Goal: Transaction & Acquisition: Purchase product/service

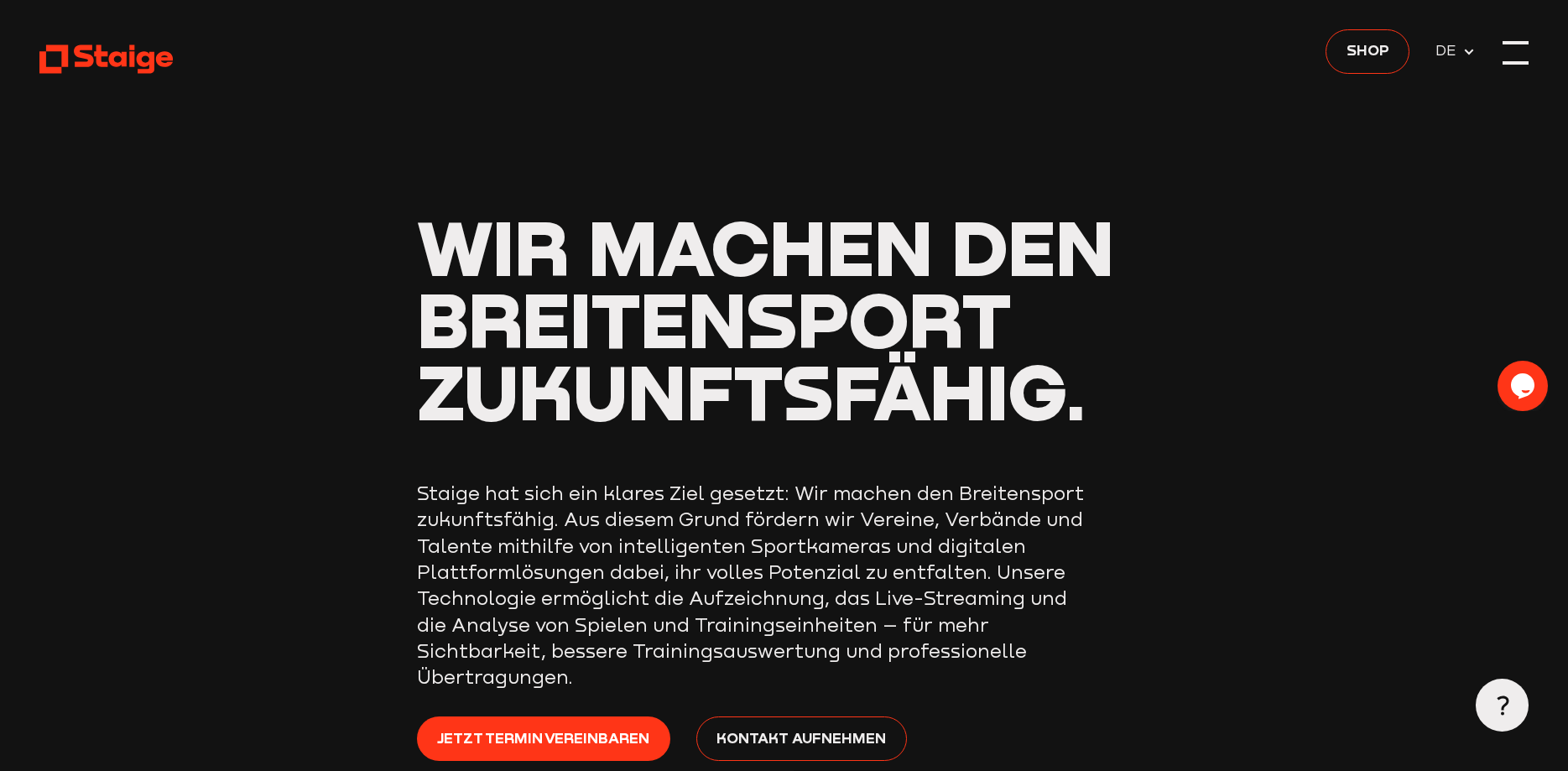
click at [1525, 53] on div at bounding box center [1516, 53] width 26 height 26
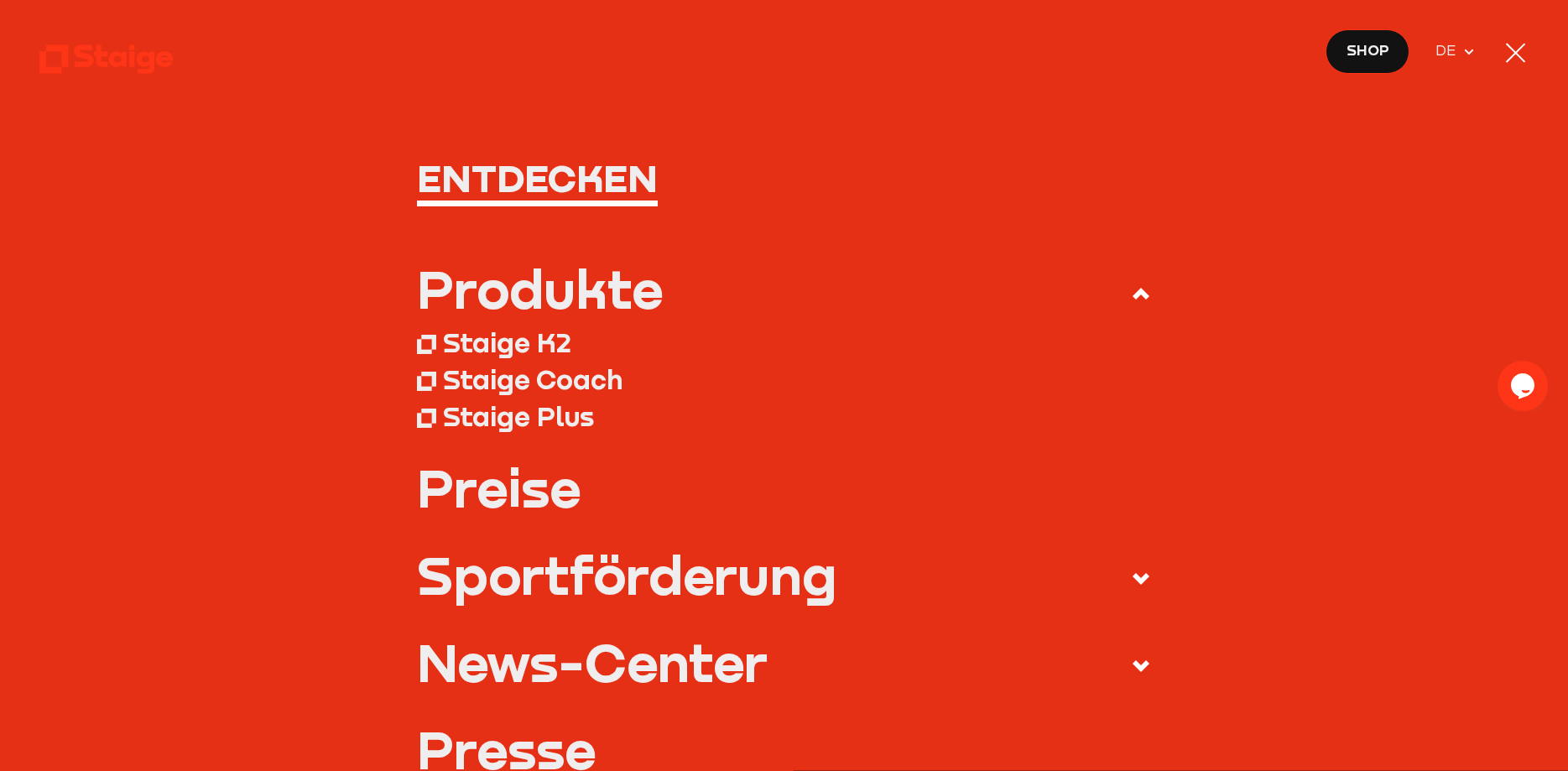
click at [1467, 50] on use at bounding box center [1470, 52] width 10 height 6
click at [1467, 50] on icon at bounding box center [1469, 52] width 13 height 13
click at [1514, 51] on div at bounding box center [1516, 53] width 20 height 20
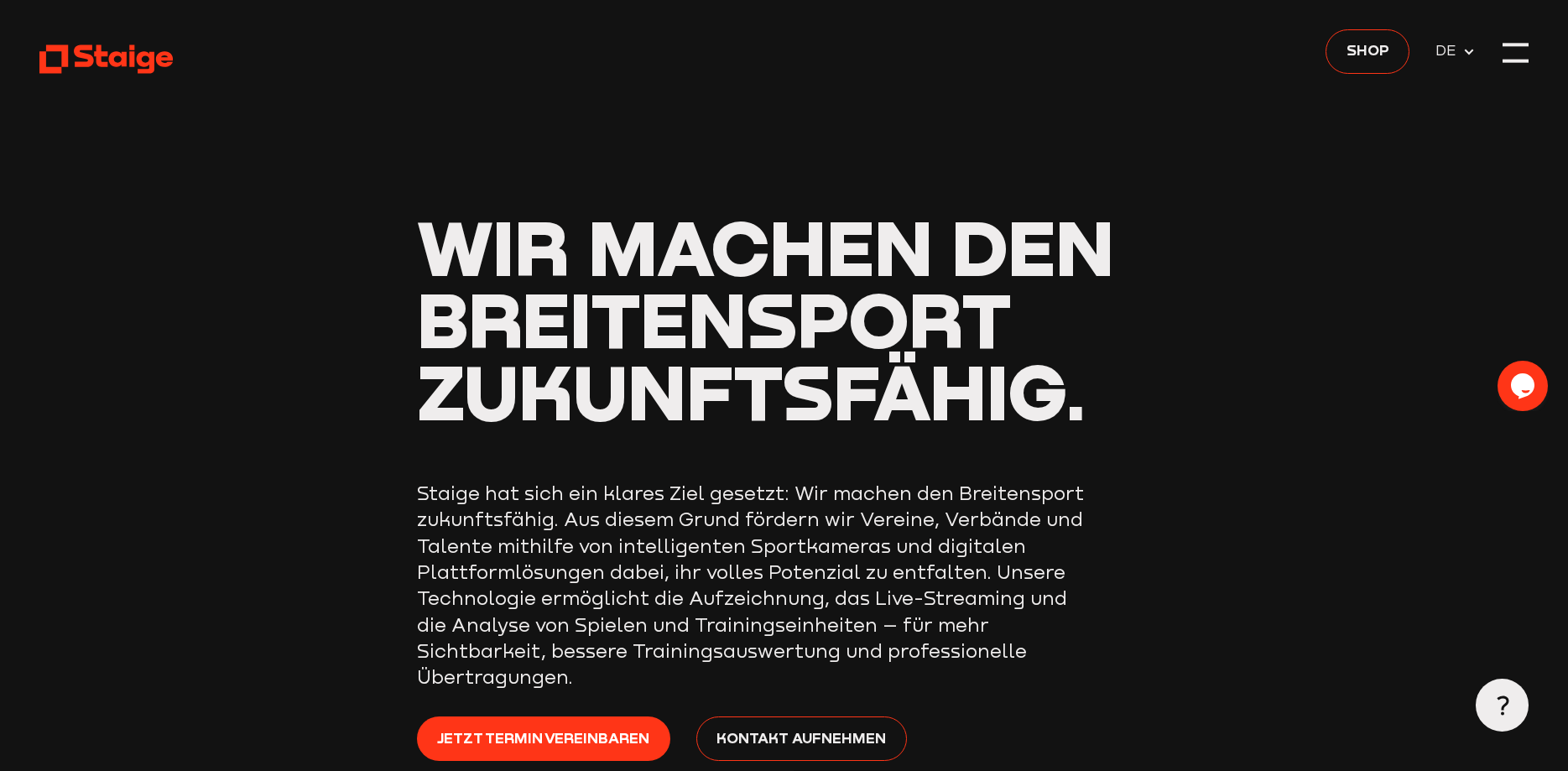
click at [126, 59] on use at bounding box center [106, 59] width 134 height 28
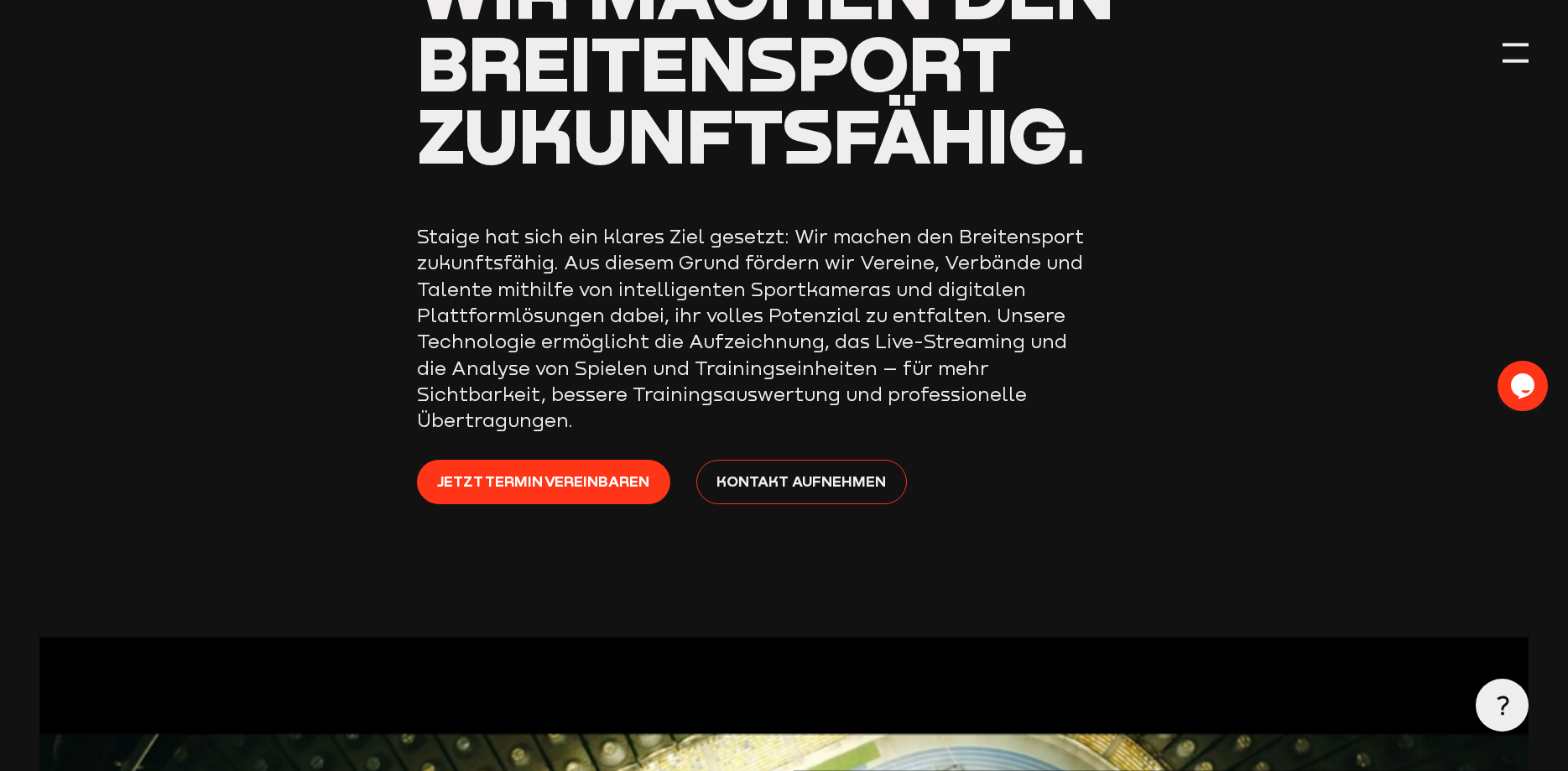
click at [1508, 700] on use at bounding box center [1502, 705] width 11 height 19
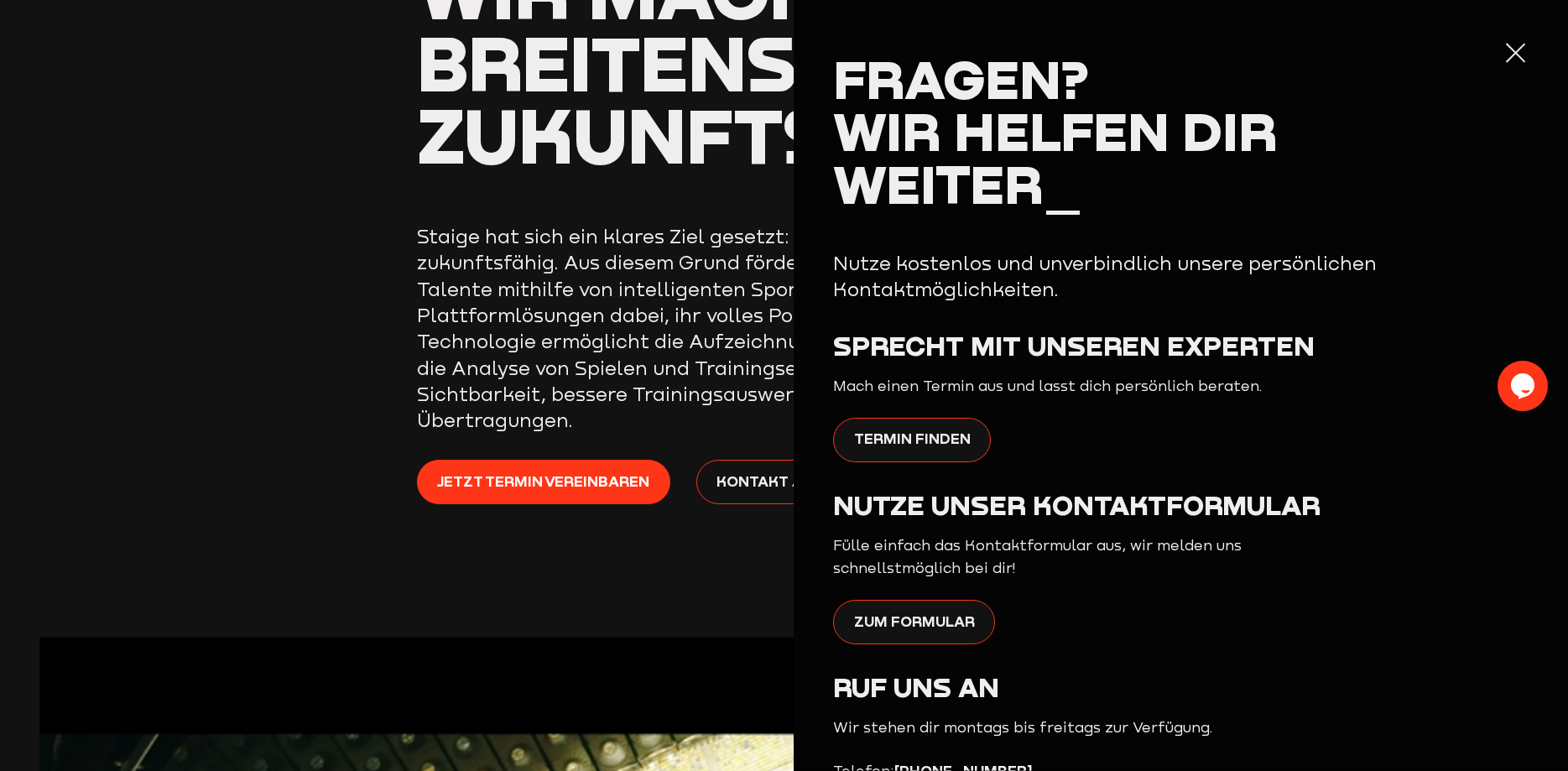
click at [1517, 55] on div at bounding box center [1516, 53] width 26 height 26
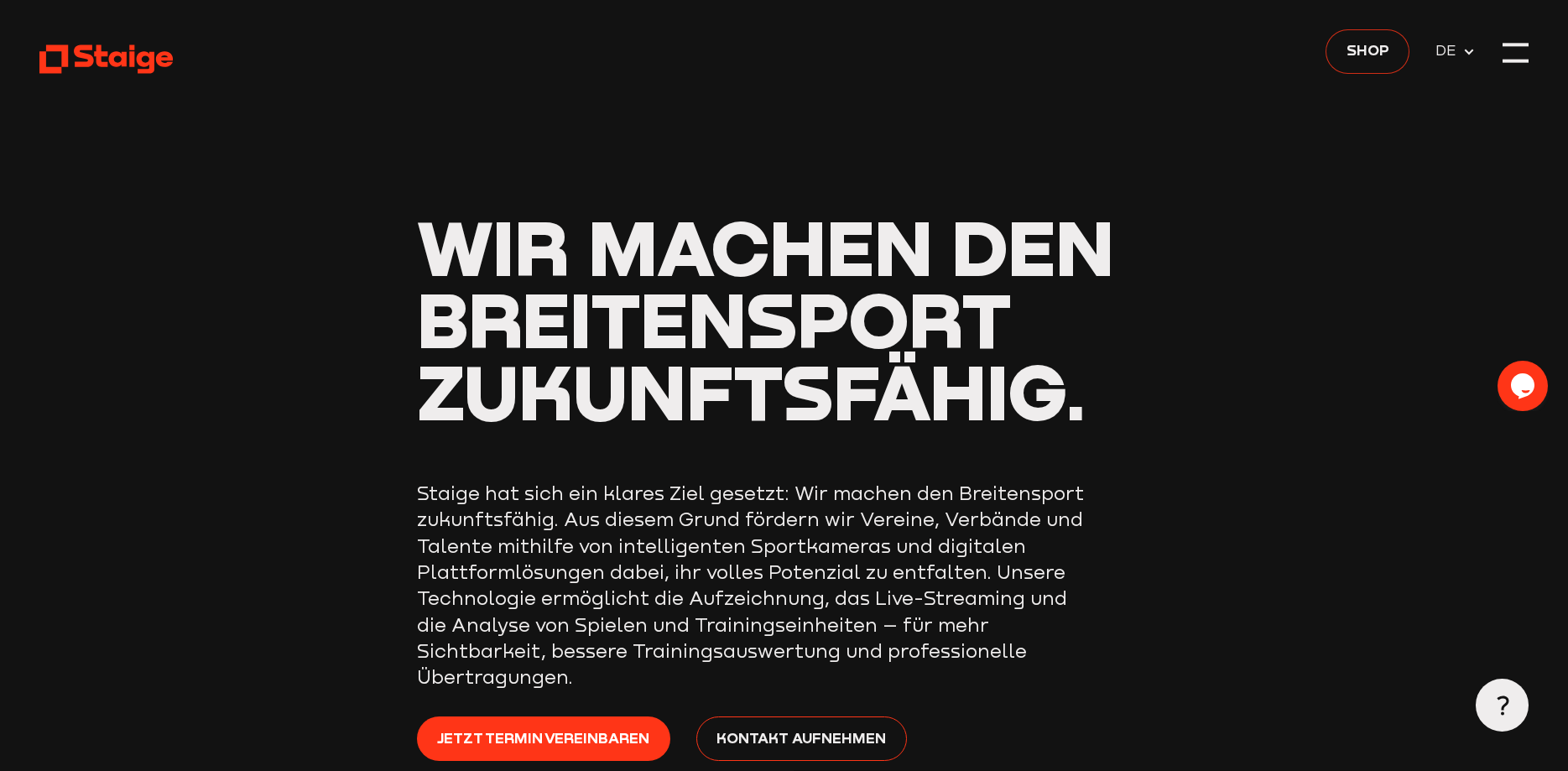
click at [1358, 49] on span "Shop" at bounding box center [1368, 50] width 43 height 23
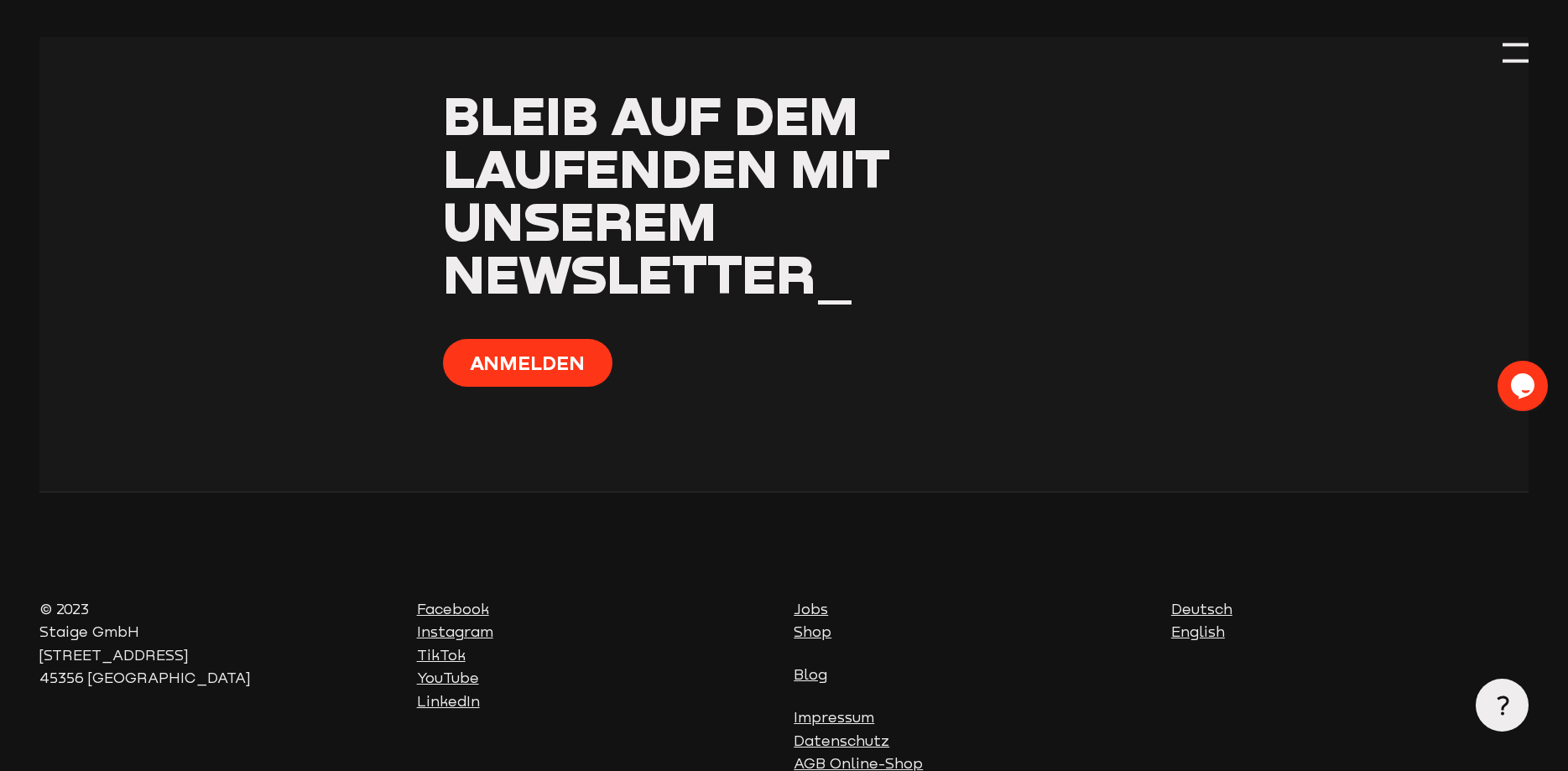
scroll to position [6750, 0]
